Goal: Task Accomplishment & Management: Manage account settings

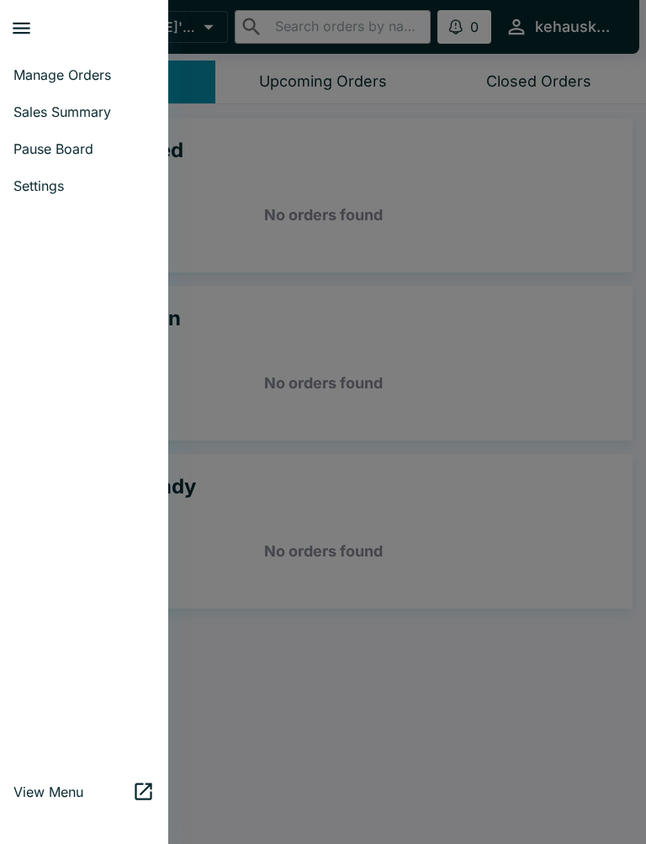
click at [111, 117] on span "Sales Summary" at bounding box center [83, 111] width 141 height 17
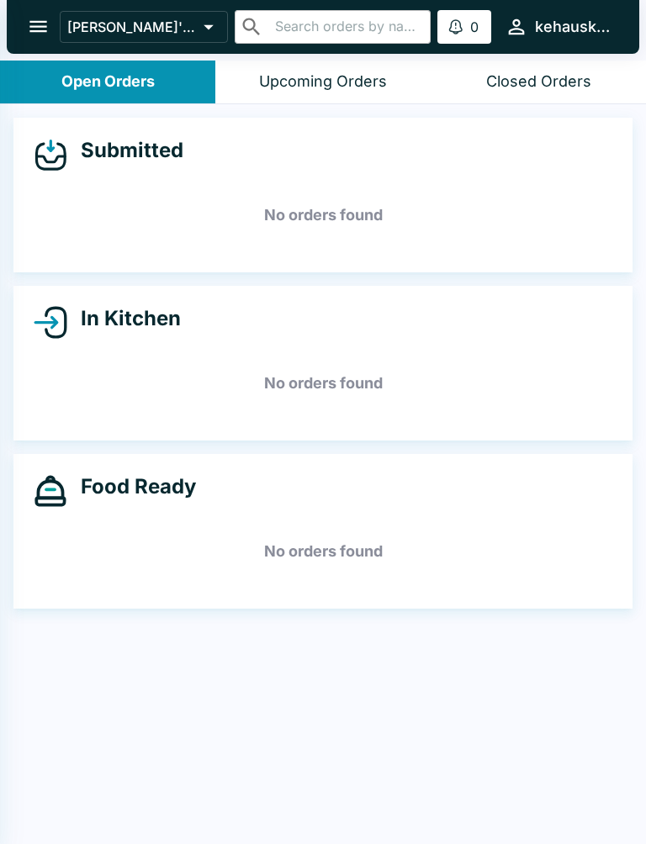
select select "03:00"
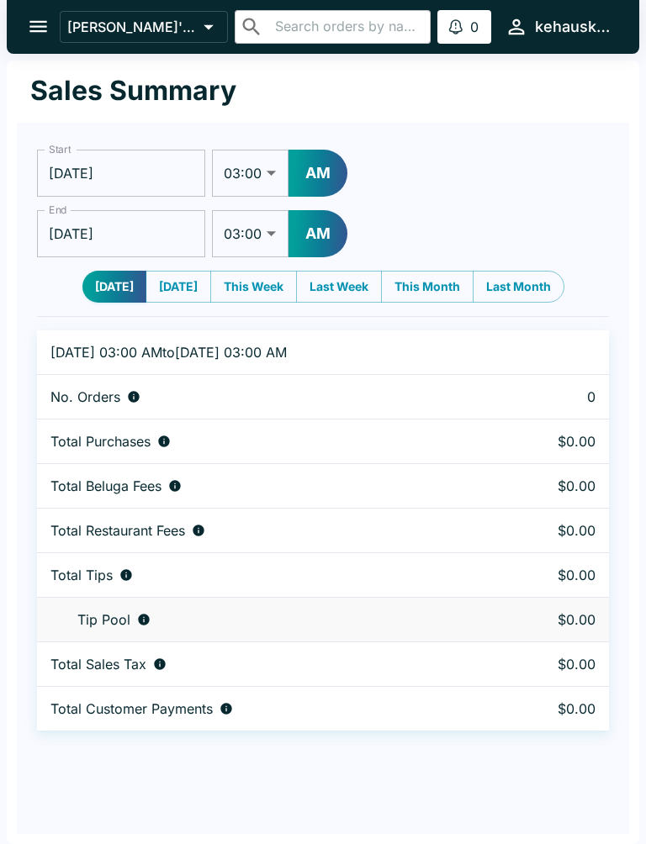
click at [43, 34] on icon "open drawer" at bounding box center [38, 26] width 23 height 23
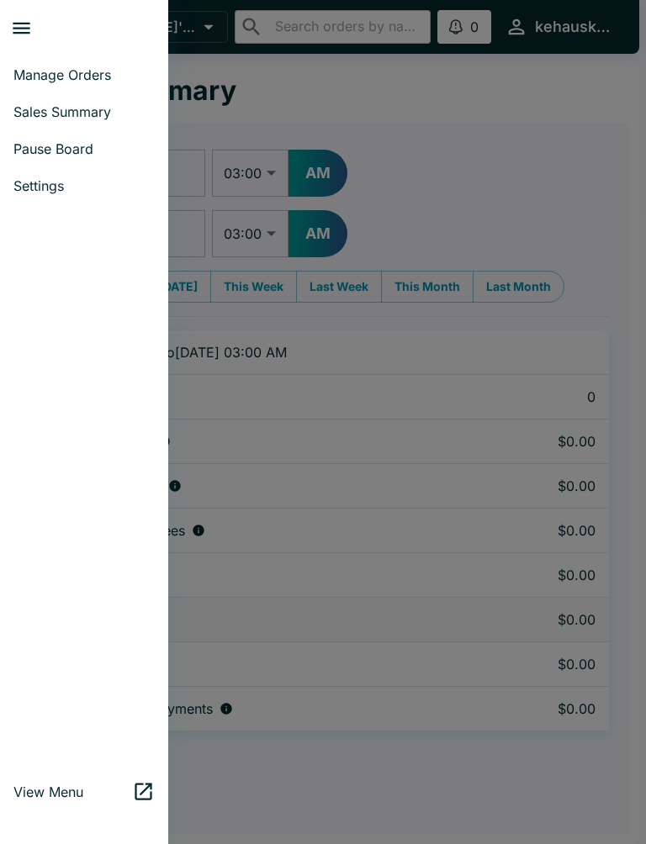
click at [98, 66] on span "Manage Orders" at bounding box center [83, 74] width 141 height 17
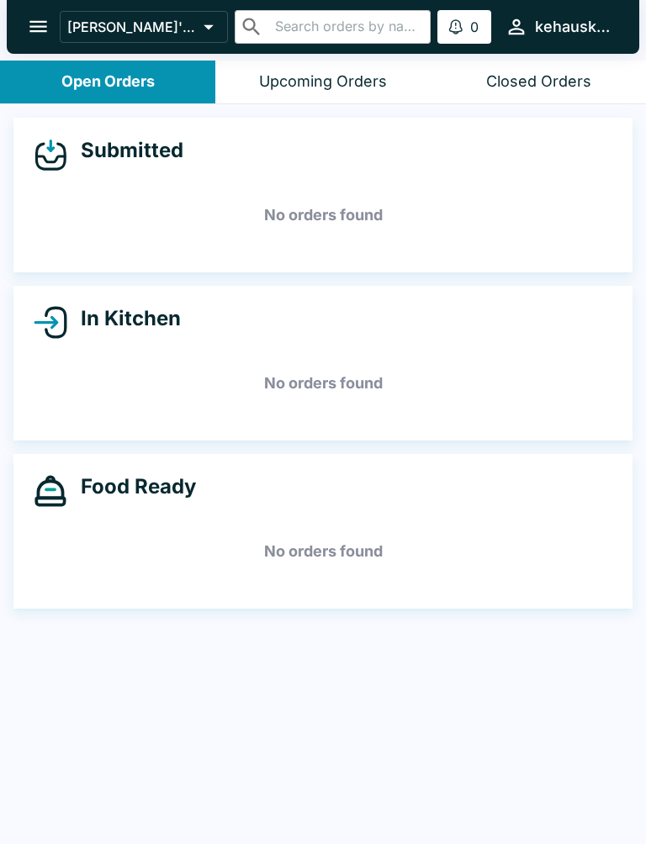
click at [535, 82] on div "Closed Orders" at bounding box center [538, 81] width 105 height 19
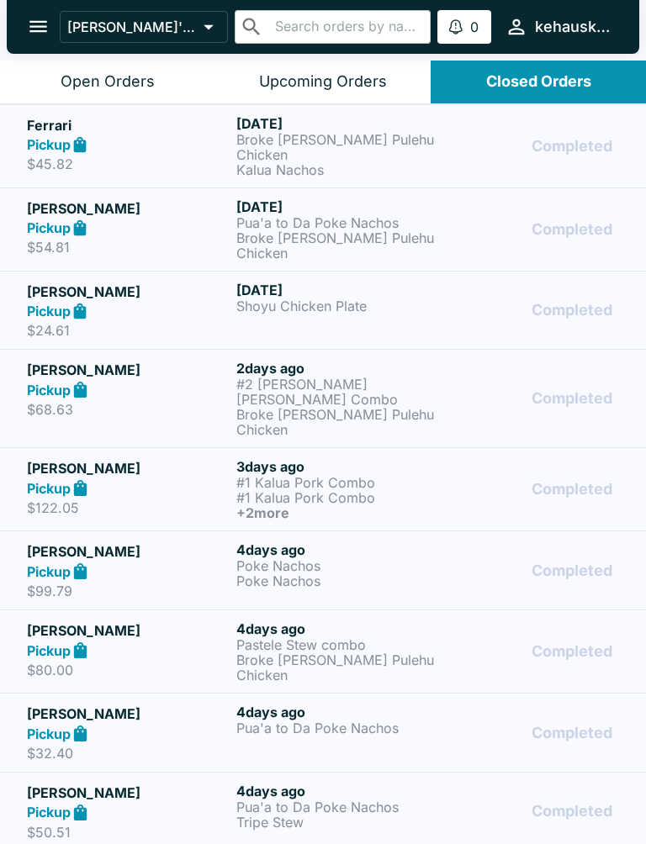
click at [303, 80] on div "Upcoming Orders" at bounding box center [323, 81] width 128 height 19
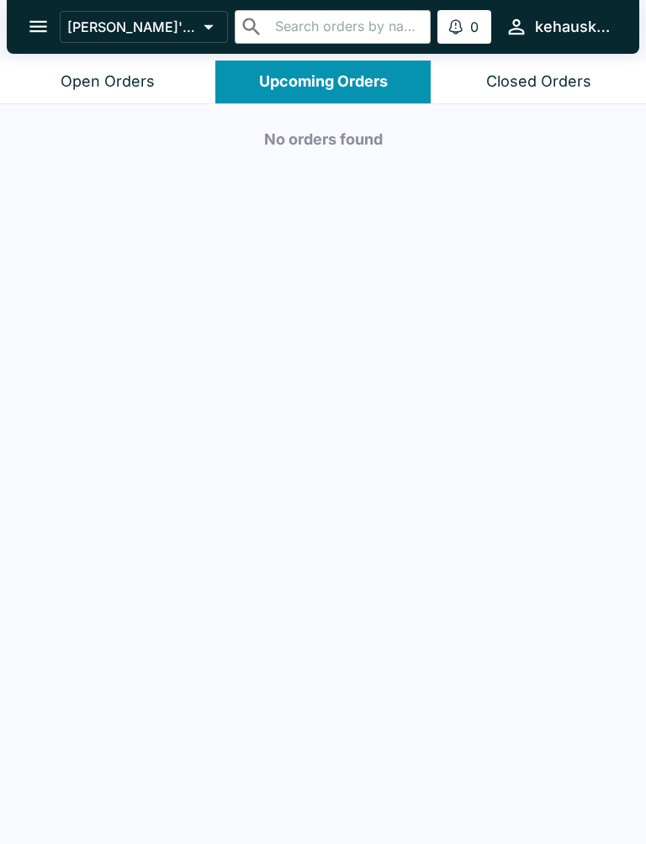
click at [101, 87] on div "Open Orders" at bounding box center [108, 81] width 94 height 19
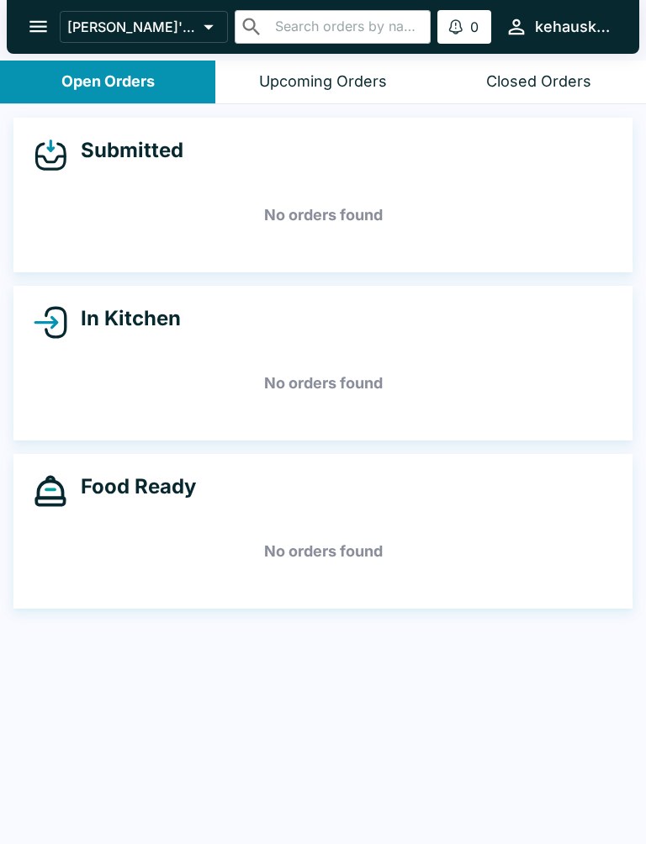
click at [34, 29] on icon "open drawer" at bounding box center [38, 26] width 23 height 23
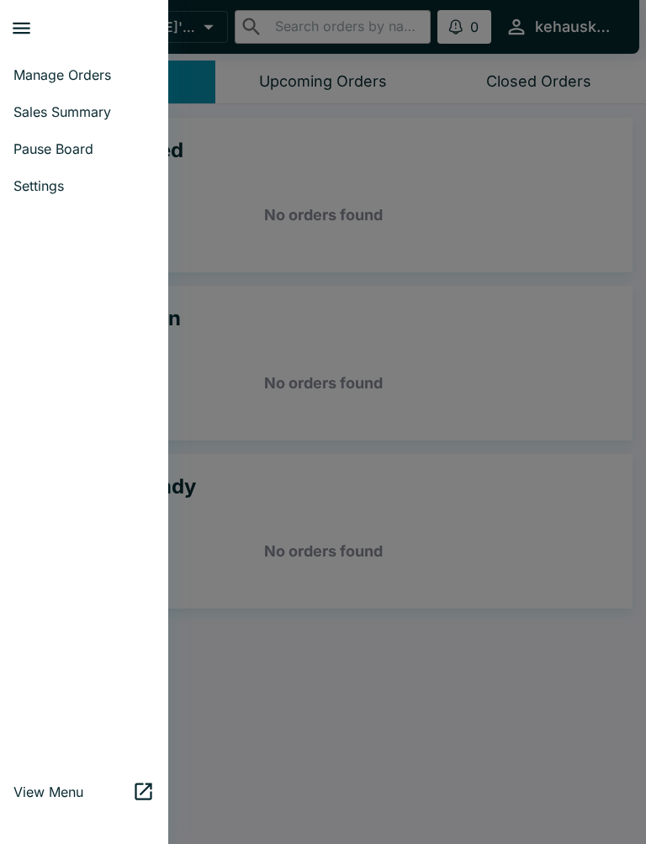
click at [97, 115] on span "Sales Summary" at bounding box center [83, 111] width 141 height 17
select select "03:00"
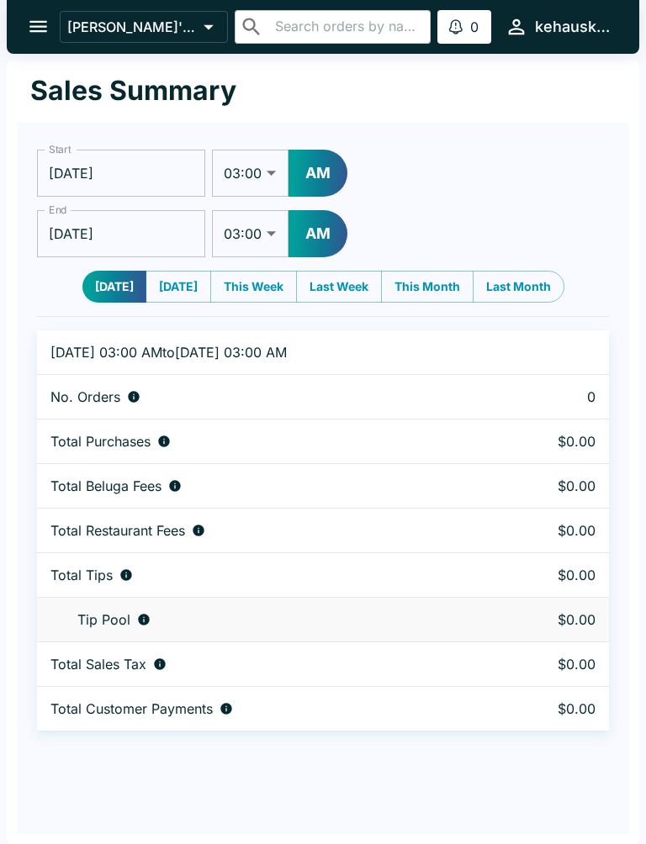
click at [167, 299] on button "[DATE]" at bounding box center [178, 287] width 66 height 32
type input "[DATE]"
click at [109, 282] on button "[DATE]" at bounding box center [115, 287] width 66 height 32
type input "[DATE]"
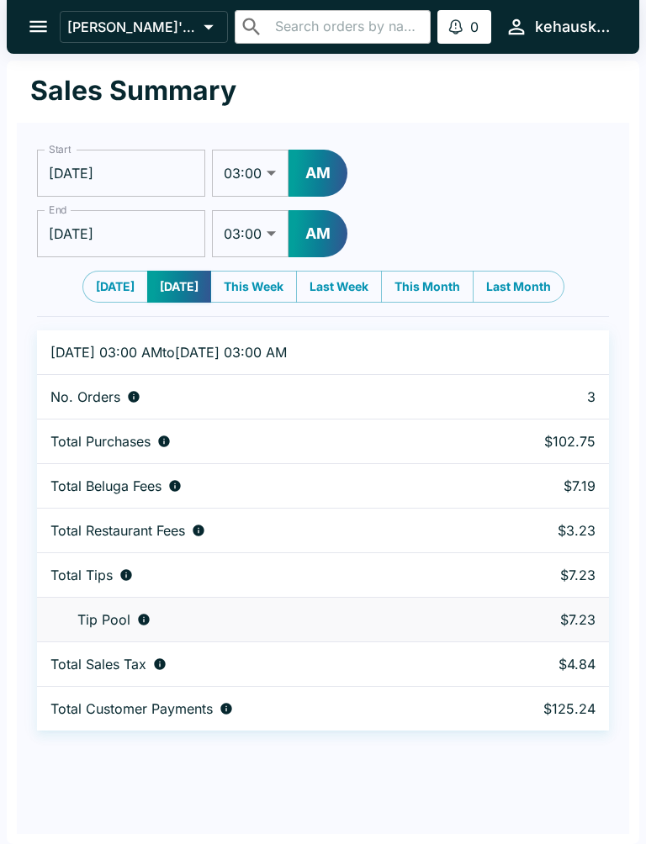
type input "[DATE]"
click at [40, 39] on button "open drawer" at bounding box center [38, 26] width 43 height 43
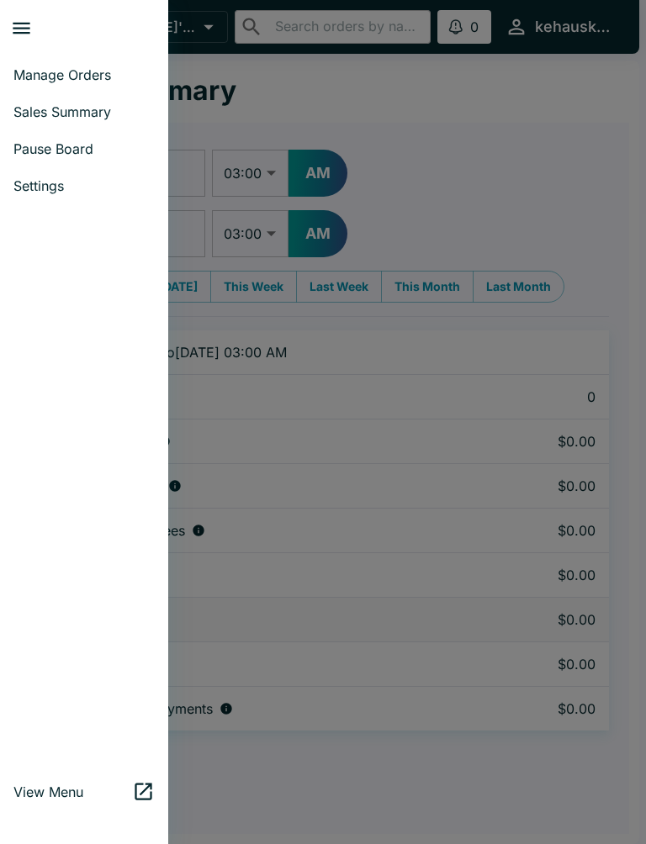
click at [108, 74] on span "Manage Orders" at bounding box center [83, 74] width 141 height 17
